Goal: Register for event/course: Sign up to attend an event or enroll in a course

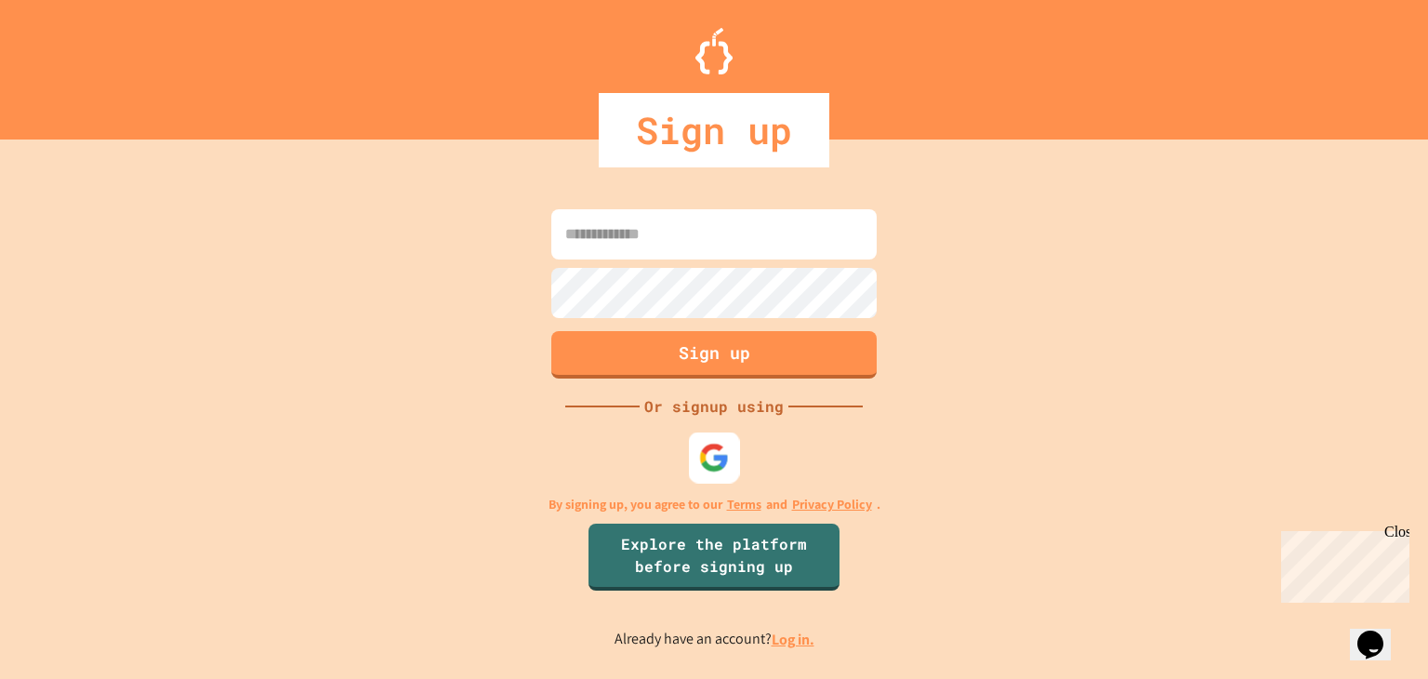
click at [718, 453] on img at bounding box center [714, 458] width 31 height 31
click at [710, 456] on img at bounding box center [714, 458] width 31 height 31
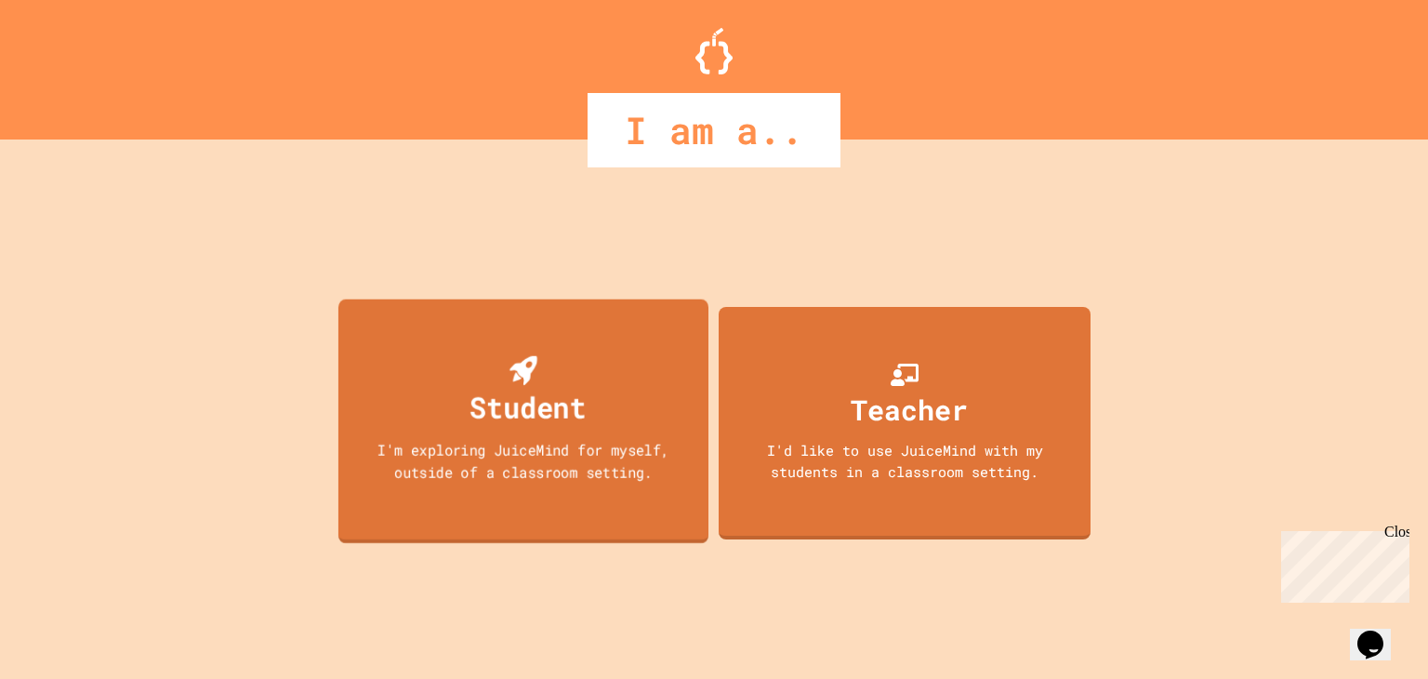
click at [523, 445] on div "I'm exploring JuiceMind for myself, outside of a classroom setting." at bounding box center [523, 461] width 333 height 44
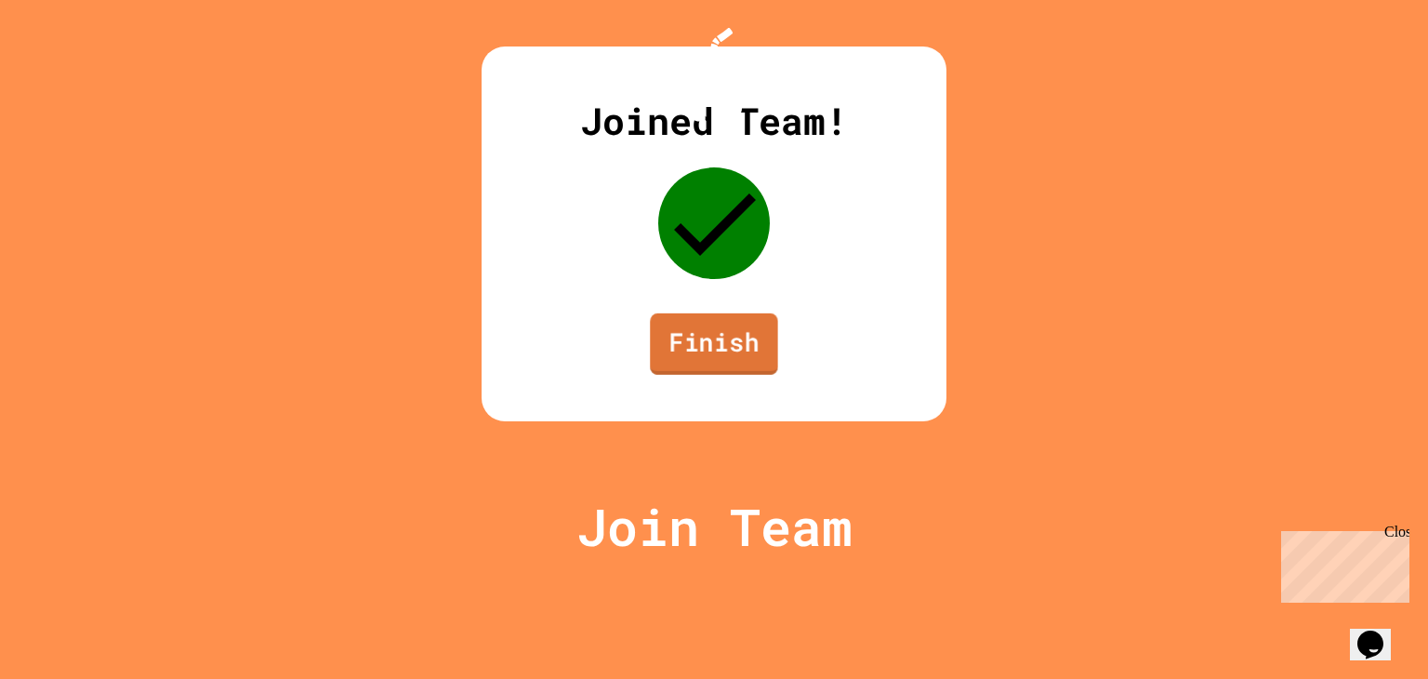
click at [712, 375] on link "Finish" at bounding box center [714, 343] width 128 height 61
